Goal: Transaction & Acquisition: Purchase product/service

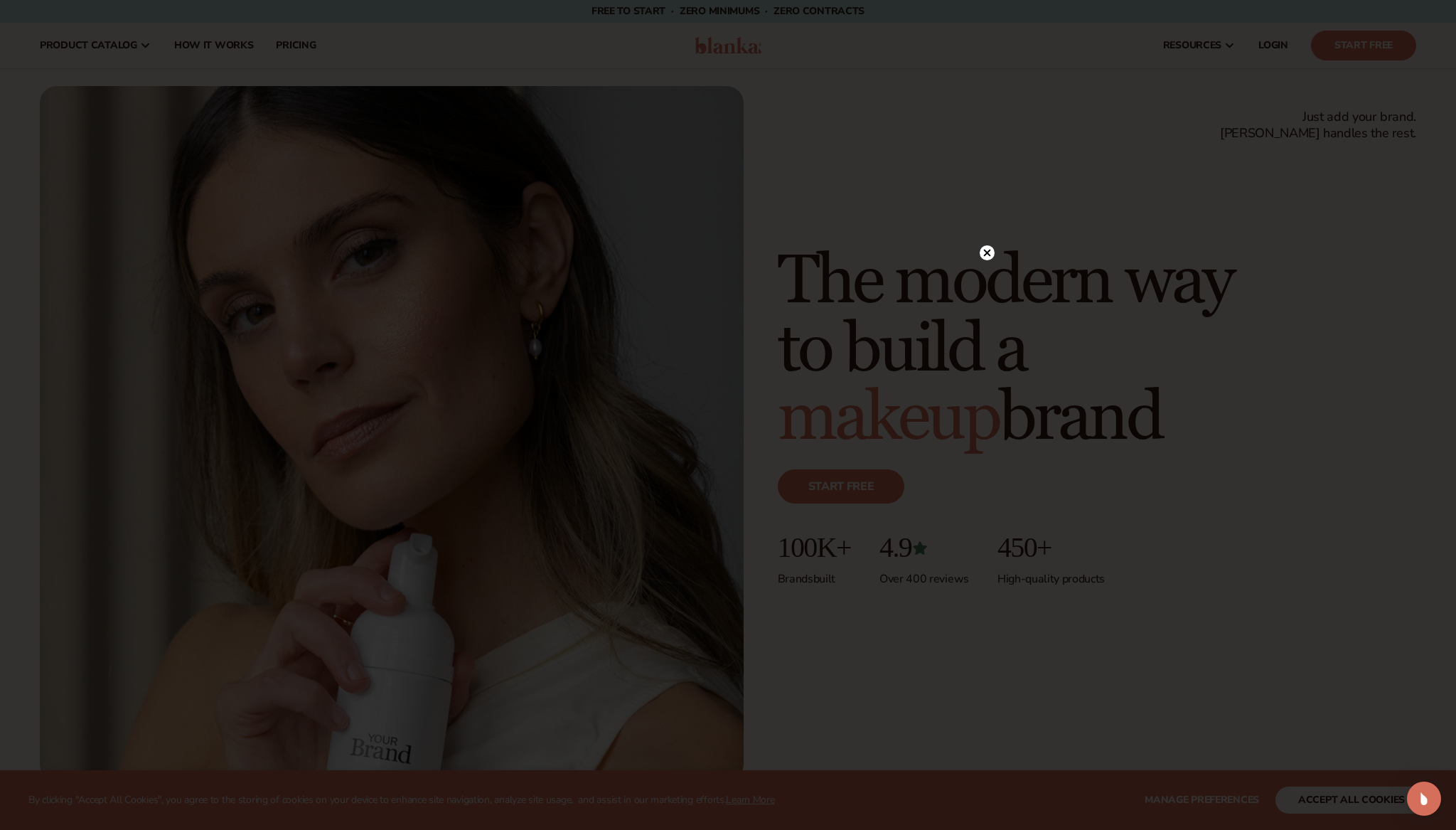
click at [987, 254] on icon at bounding box center [987, 253] width 7 height 7
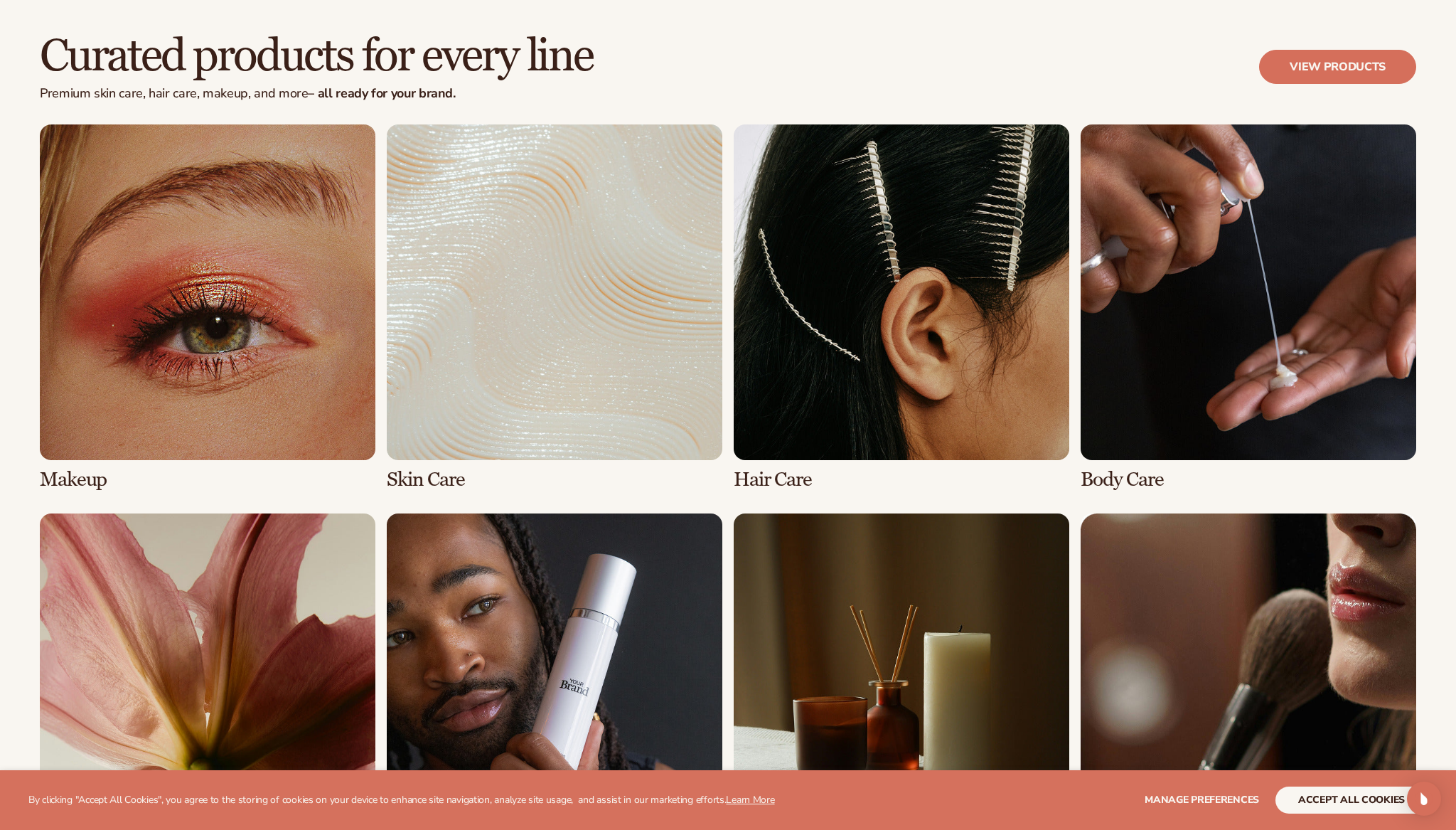
scroll to position [3178, 0]
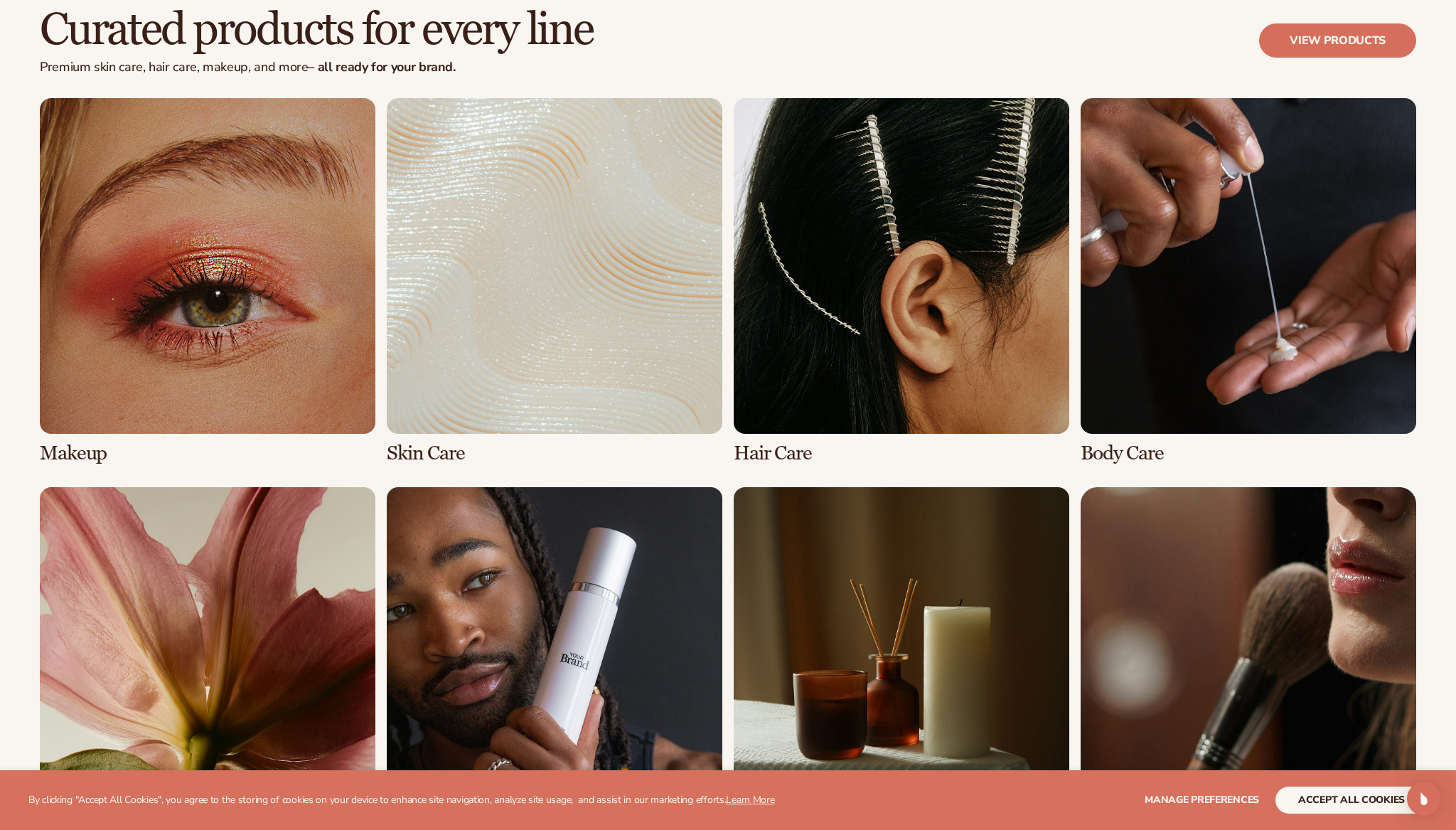
click at [171, 368] on link "1 / 8" at bounding box center [207, 281] width 336 height 366
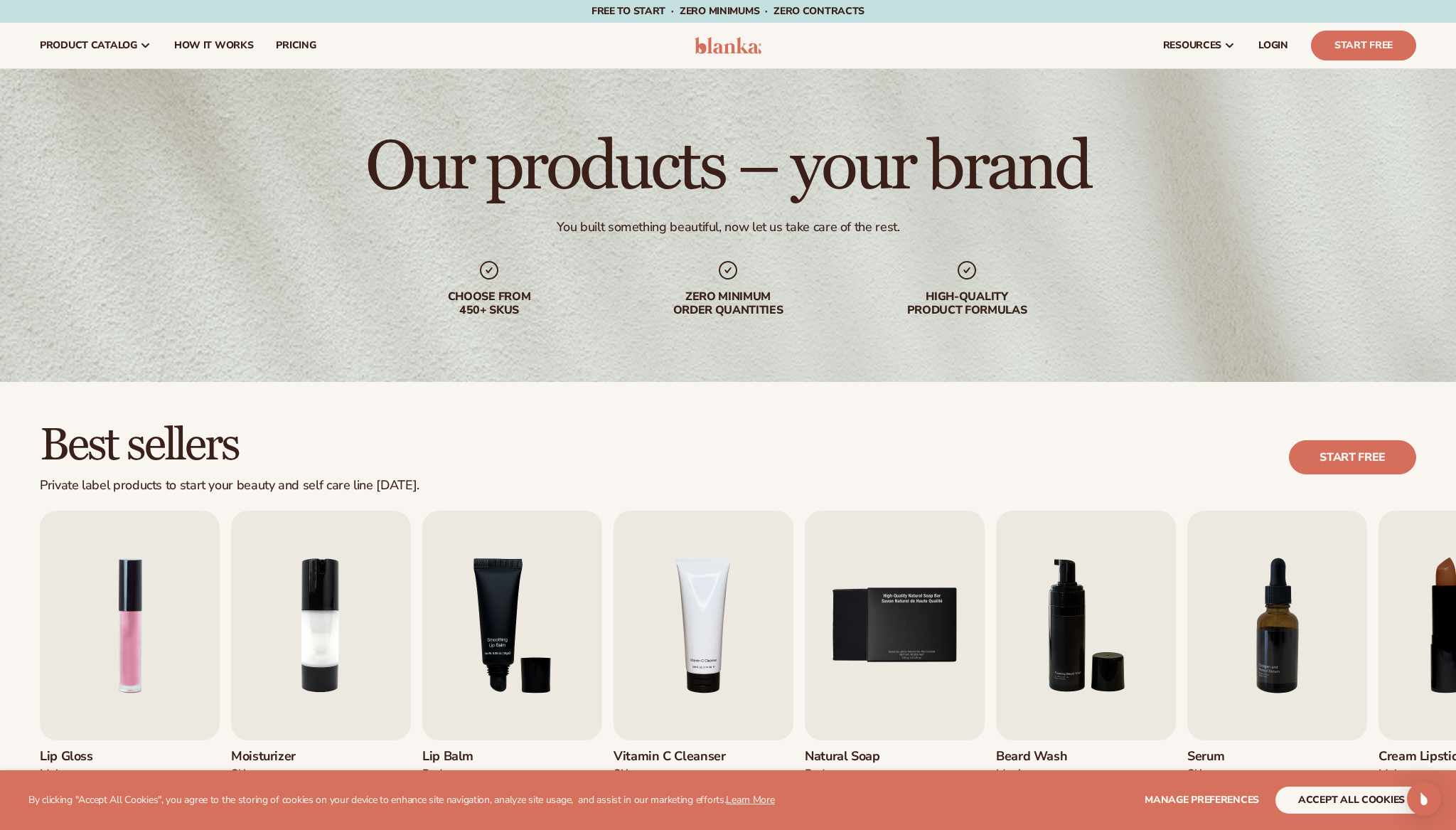
scroll to position [461, 0]
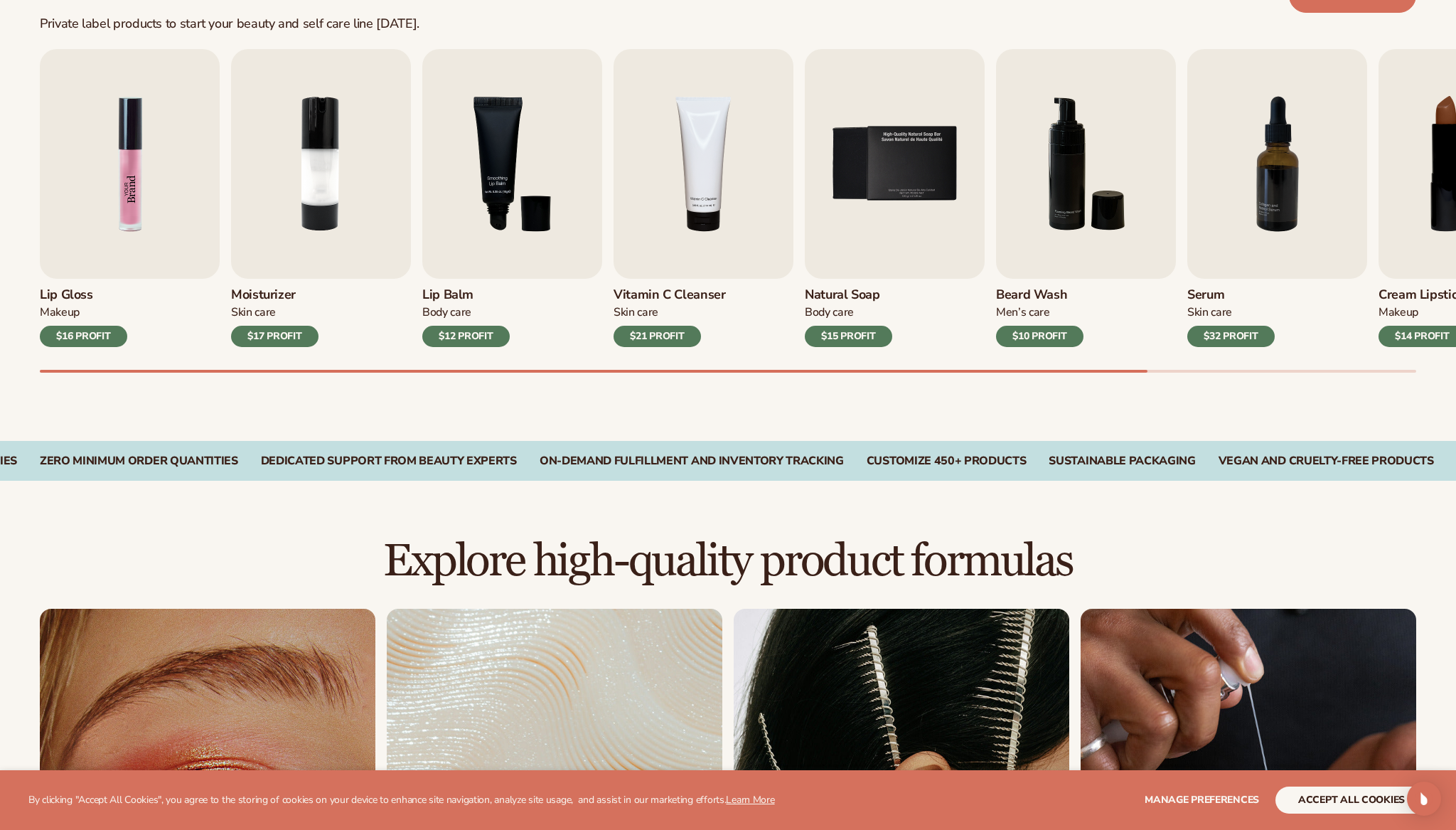
click at [118, 147] on img "1 / 9" at bounding box center [130, 164] width 180 height 230
click at [161, 211] on img "1 / 9" at bounding box center [130, 164] width 180 height 230
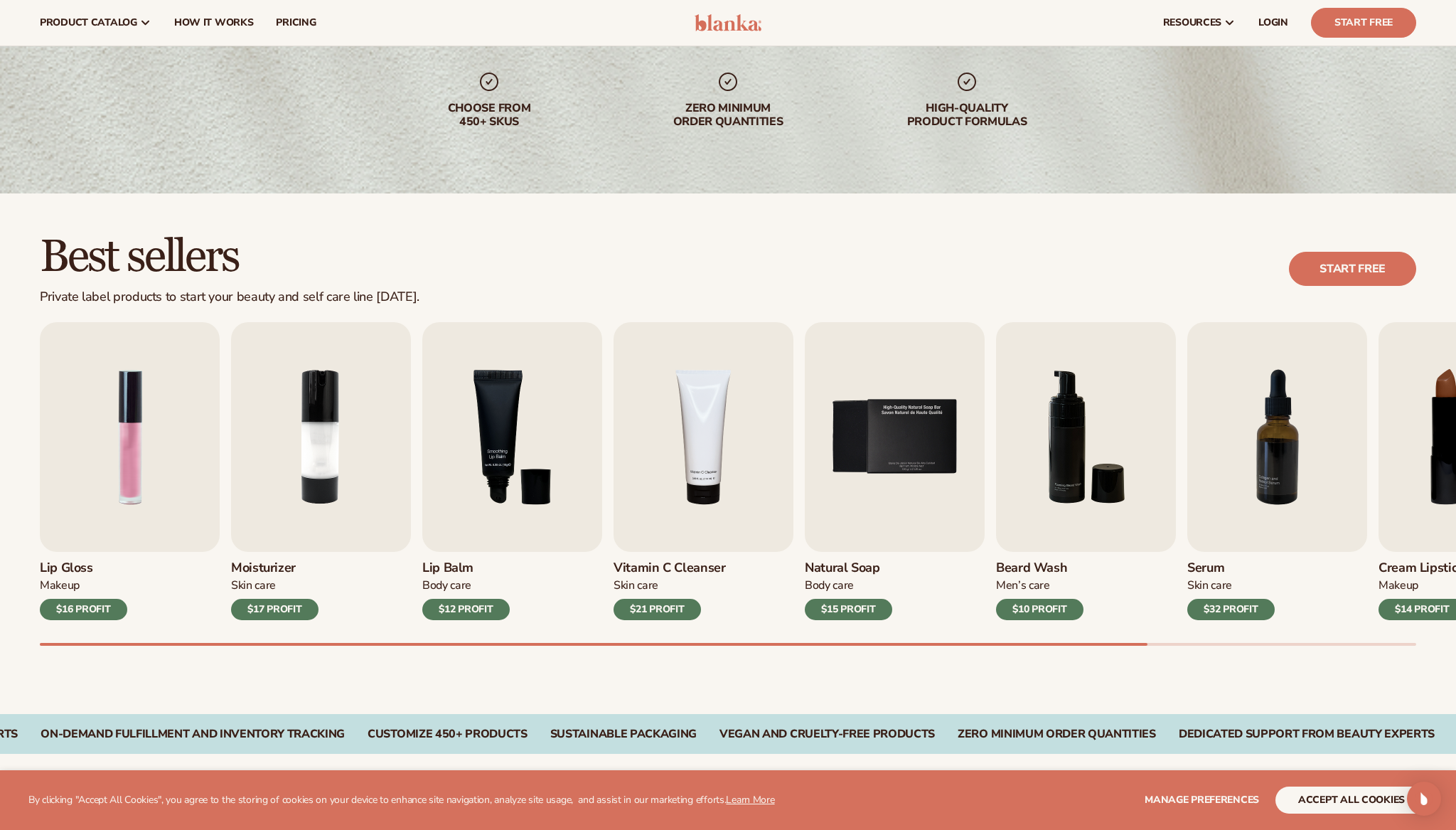
scroll to position [111, 0]
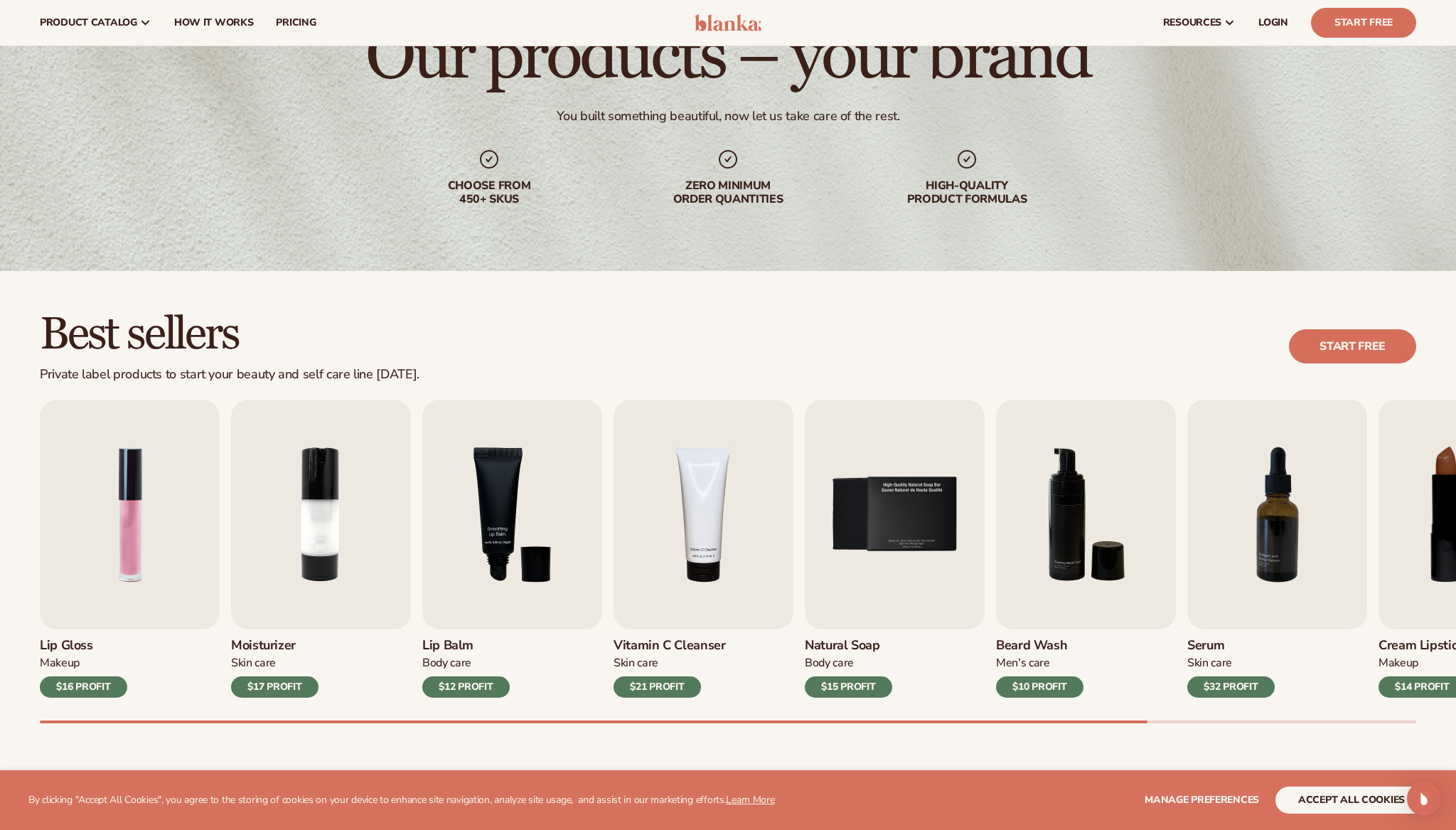
click at [88, 683] on div "$16 PROFIT" at bounding box center [84, 687] width 88 height 22
click at [118, 538] on img "1 / 9" at bounding box center [130, 514] width 180 height 230
click at [366, 546] on img "2 / 9" at bounding box center [321, 514] width 180 height 230
click at [954, 537] on img "5 / 9" at bounding box center [894, 514] width 180 height 230
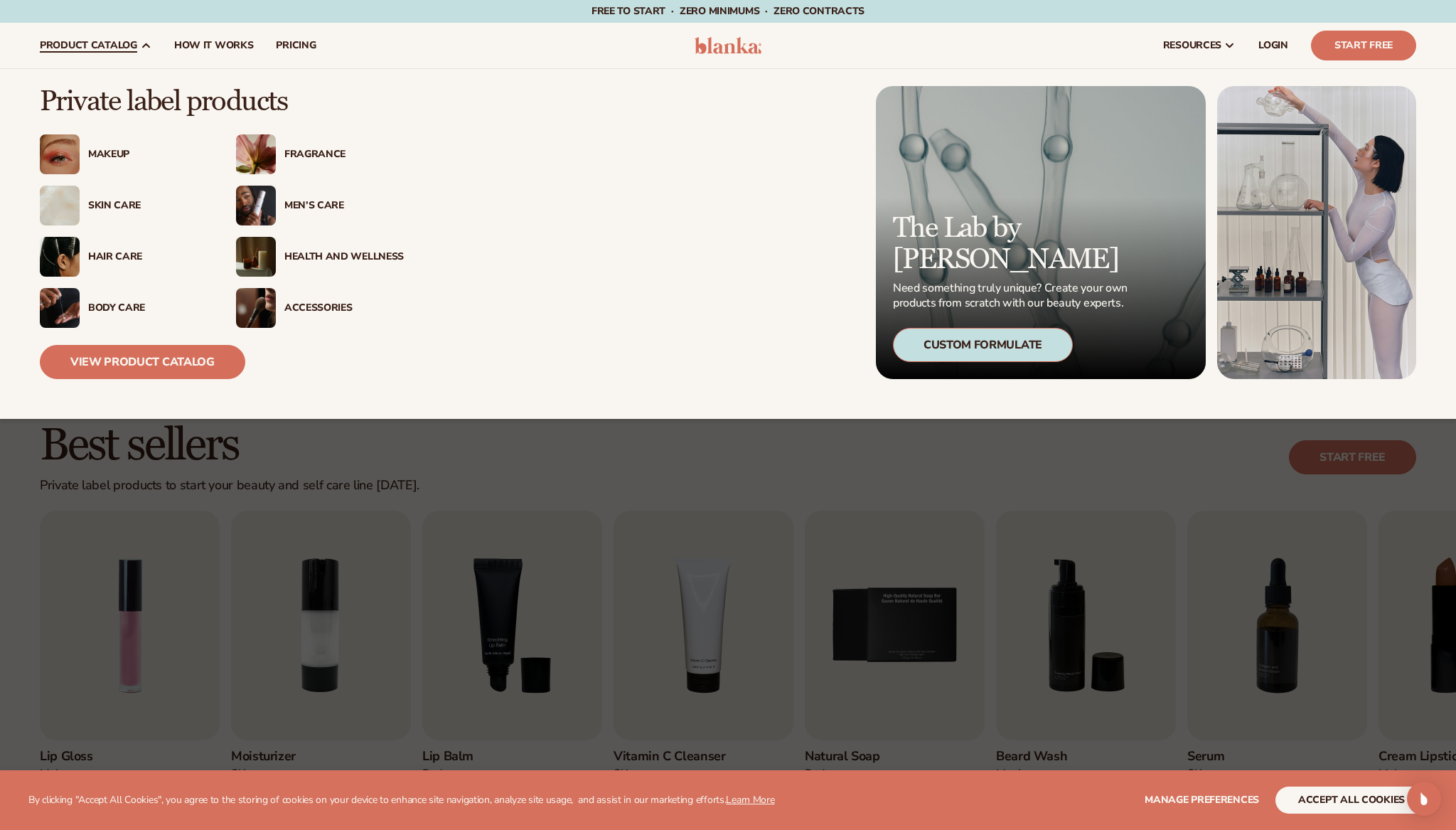
click at [104, 149] on div "Makeup" at bounding box center [148, 154] width 119 height 12
